Goal: Task Accomplishment & Management: Manage account settings

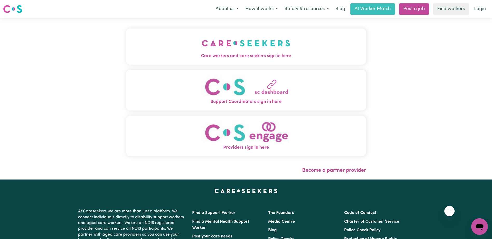
click at [240, 96] on img "Support Coordinators sign in here" at bounding box center [246, 87] width 88 height 24
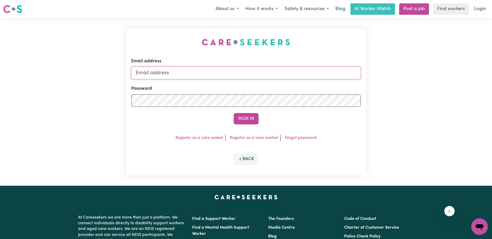
click at [183, 71] on input "Email address" at bounding box center [245, 73] width 229 height 12
drag, startPoint x: 167, startPoint y: 73, endPoint x: 177, endPoint y: 74, distance: 10.3
click at [167, 73] on input "[EMAIL_ADDRESS][DOMAIN_NAME]" at bounding box center [245, 73] width 229 height 12
click at [249, 118] on button "Sign In" at bounding box center [246, 118] width 25 height 11
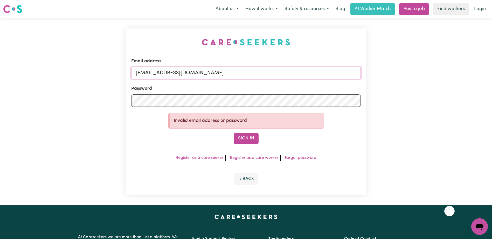
click at [193, 73] on input "[EMAIL_ADDRESS][DOMAIN_NAME]" at bounding box center [245, 73] width 229 height 12
type input "[EMAIL_ADDRESS][DOMAIN_NAME]"
click at [249, 138] on button "Sign In" at bounding box center [246, 138] width 25 height 11
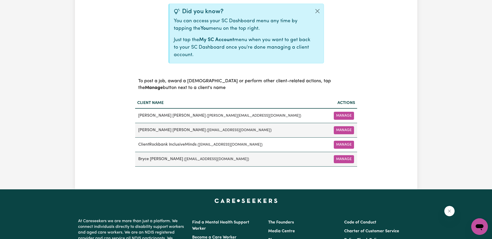
scroll to position [156, 0]
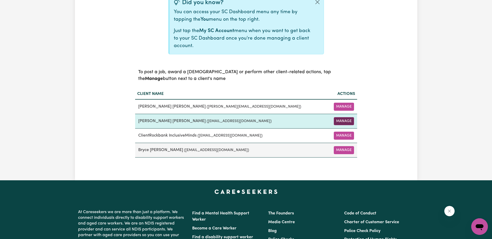
click at [345, 121] on button "Manage" at bounding box center [344, 121] width 20 height 8
